Goal: Find contact information: Find contact information

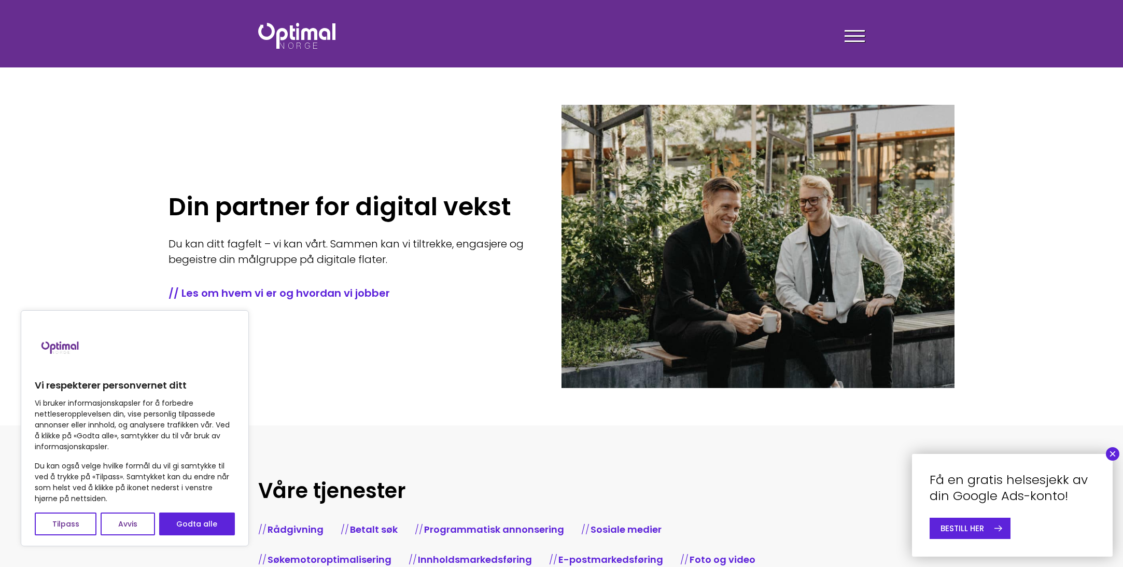
click at [852, 35] on div at bounding box center [855, 38] width 20 height 26
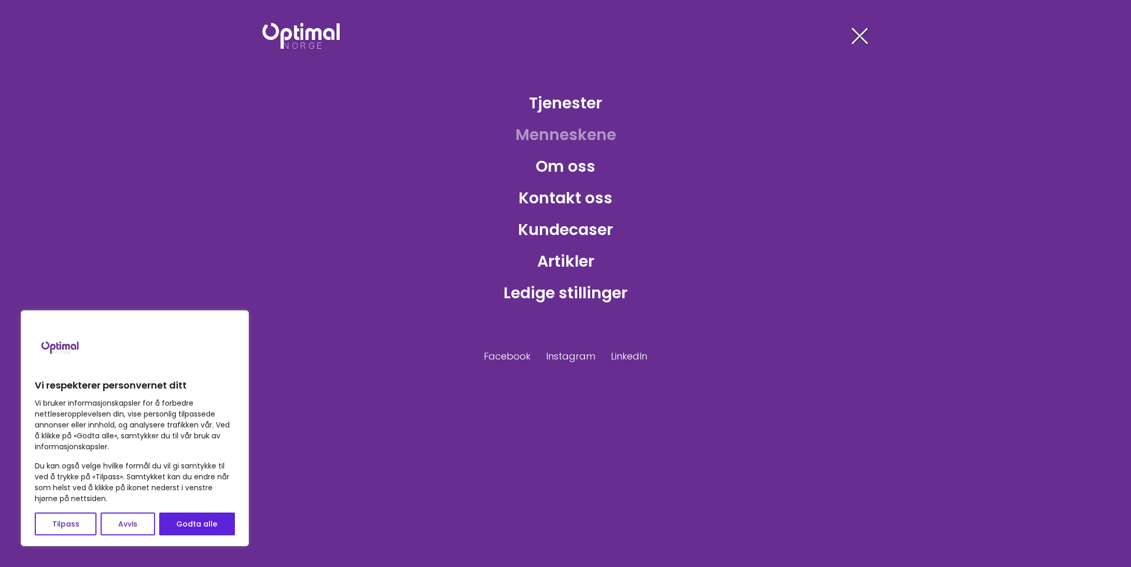
click at [581, 138] on link "Menneskene" at bounding box center [565, 135] width 117 height 34
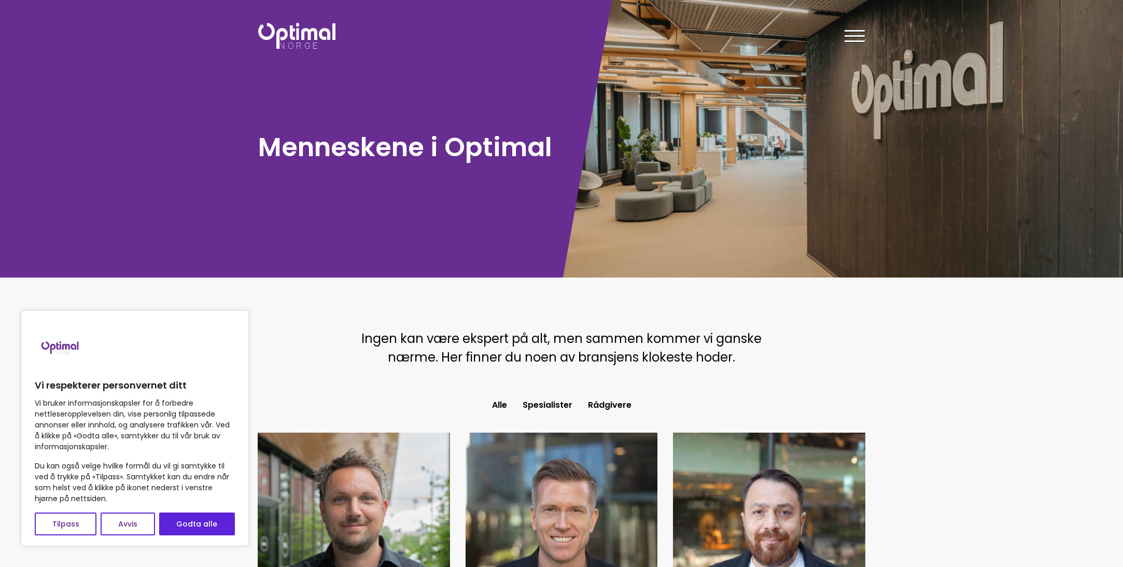
drag, startPoint x: 199, startPoint y: 528, endPoint x: 210, endPoint y: 521, distance: 12.4
click at [203, 525] on button "Godta alle" at bounding box center [197, 523] width 76 height 23
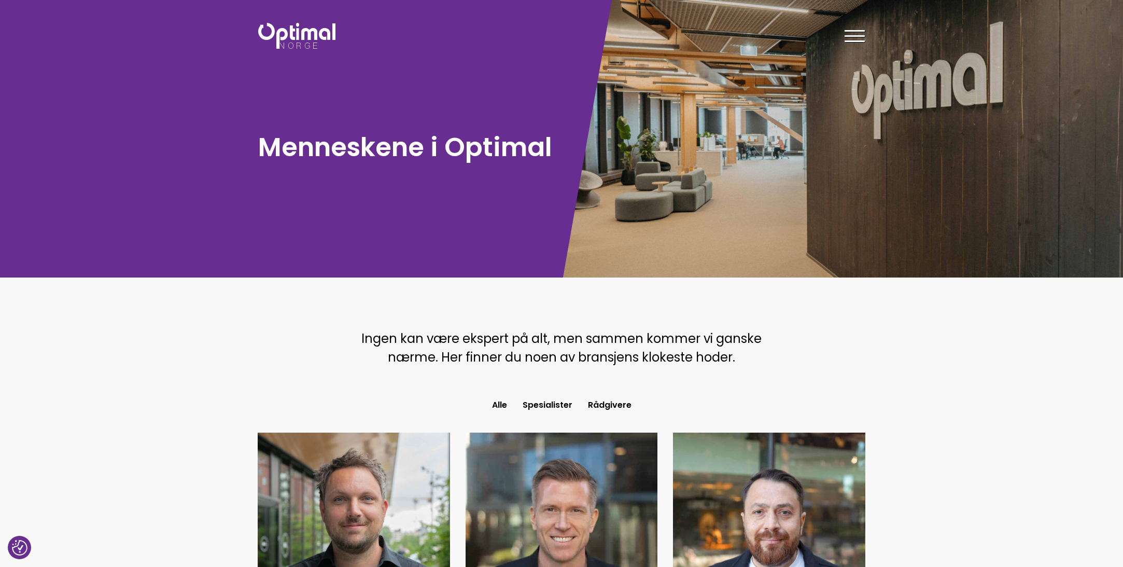
checkbox input "true"
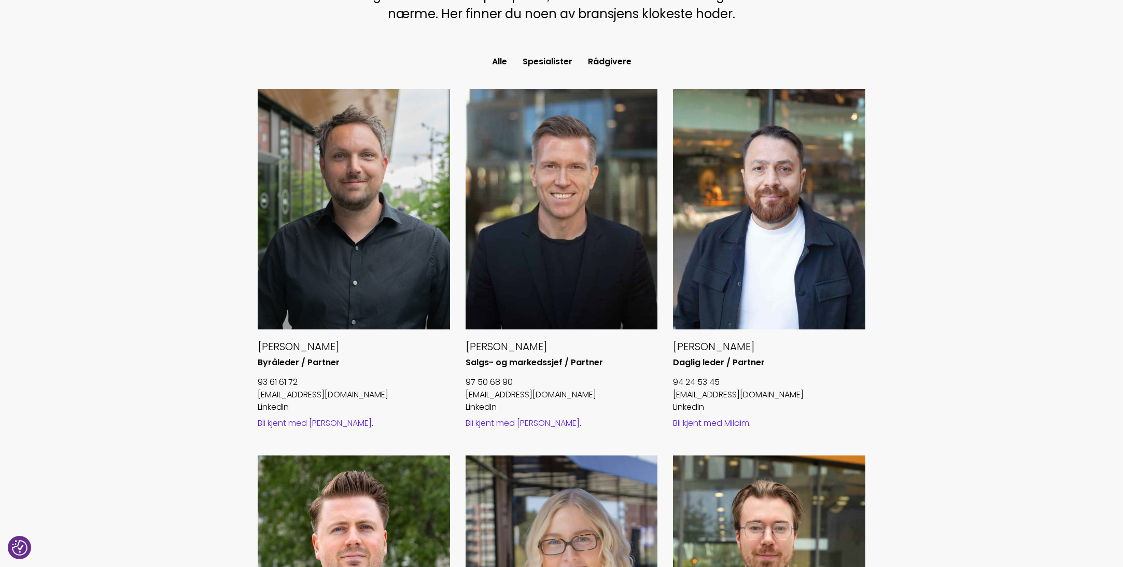
scroll to position [363, 0]
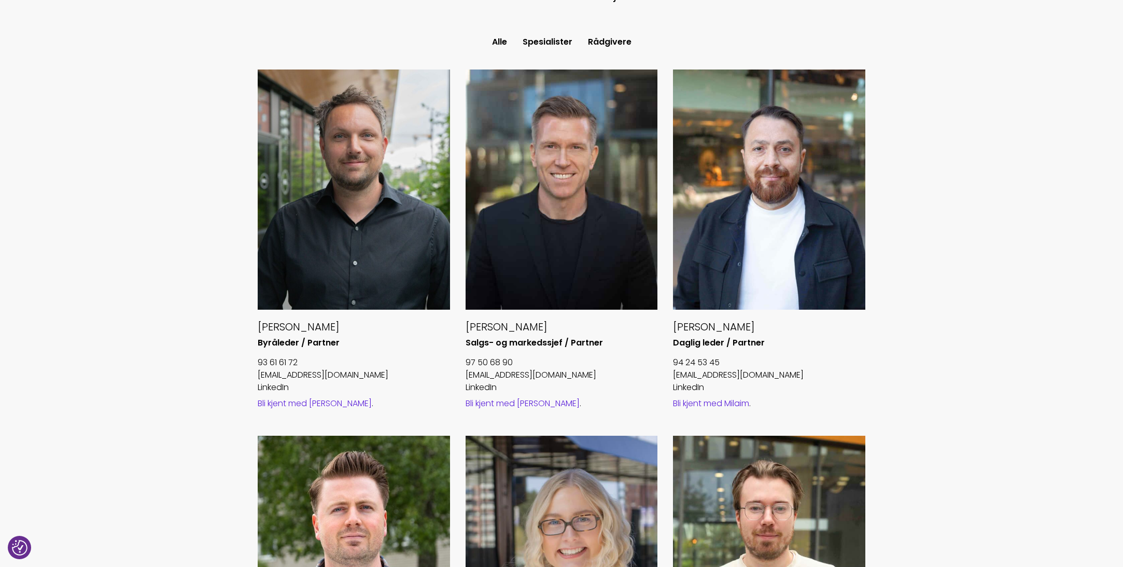
drag, startPoint x: 368, startPoint y: 326, endPoint x: 259, endPoint y: 324, distance: 108.9
click at [259, 324] on h5 "[PERSON_NAME]" at bounding box center [354, 326] width 192 height 13
copy h5 "[PERSON_NAME]"
